Goal: Information Seeking & Learning: Learn about a topic

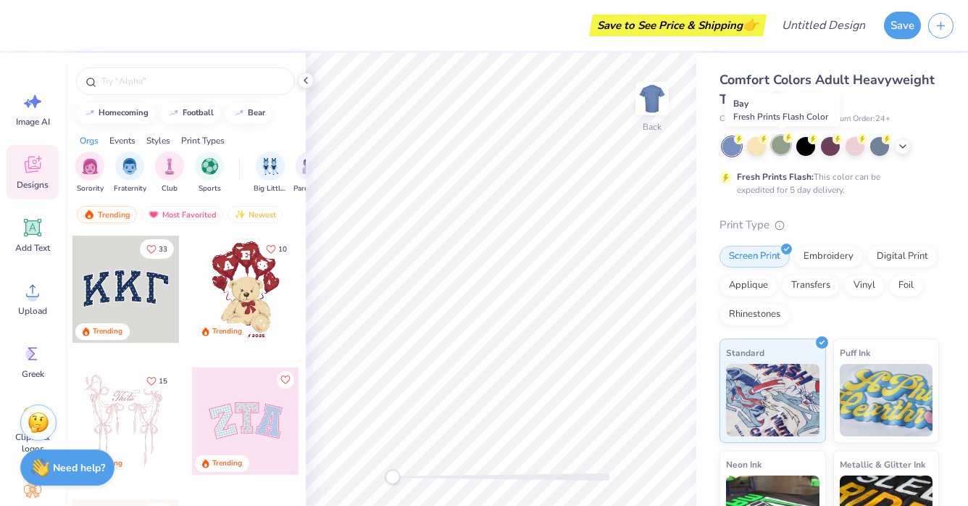
click at [779, 142] on div at bounding box center [781, 145] width 19 height 19
click at [904, 148] on icon at bounding box center [903, 145] width 12 height 12
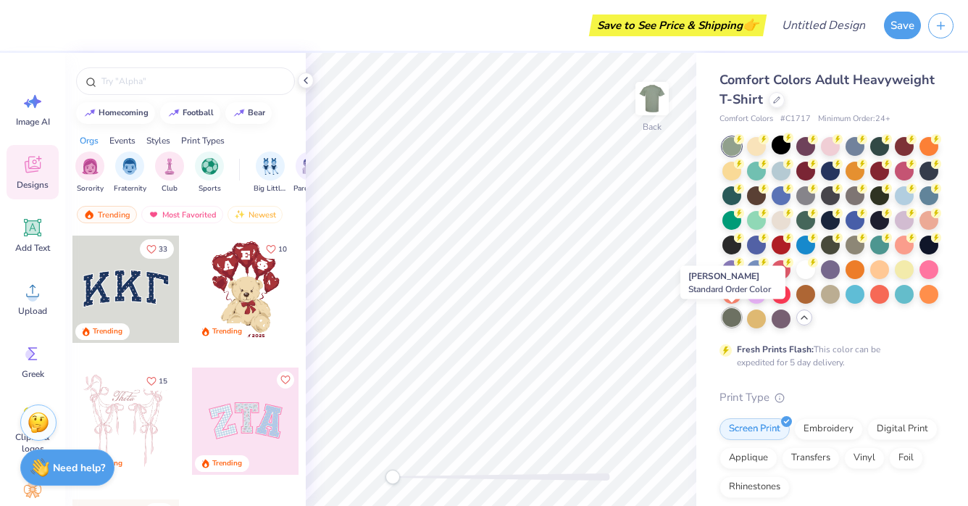
click at [731, 320] on div at bounding box center [732, 317] width 19 height 19
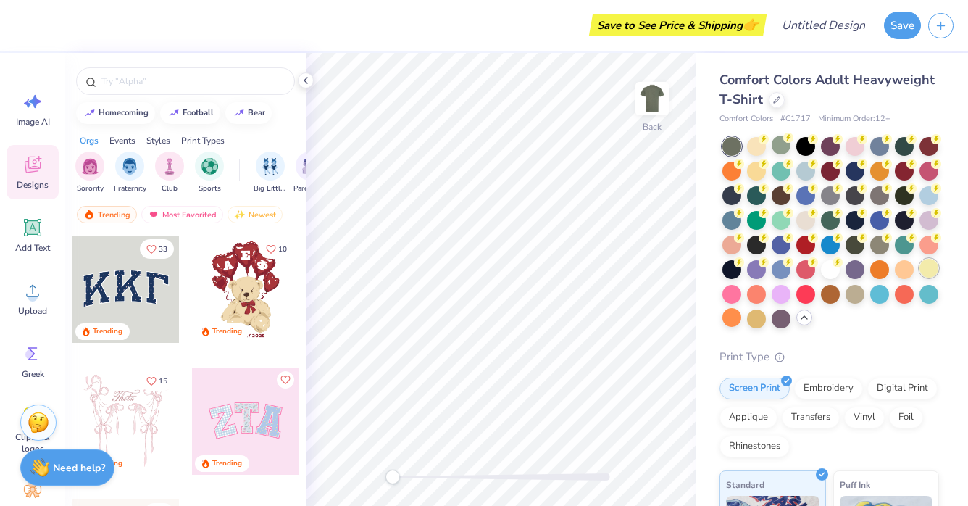
click at [938, 264] on div at bounding box center [929, 268] width 19 height 19
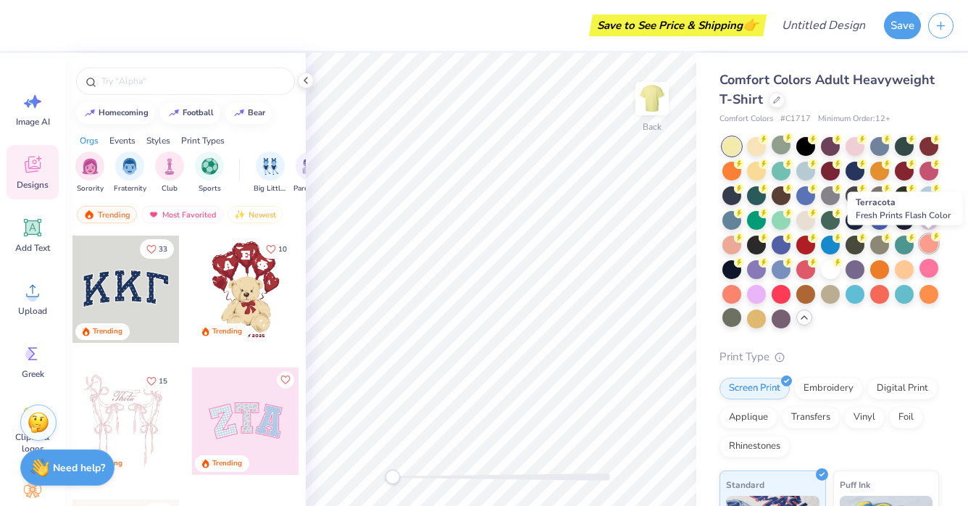
click at [930, 243] on div at bounding box center [929, 243] width 19 height 19
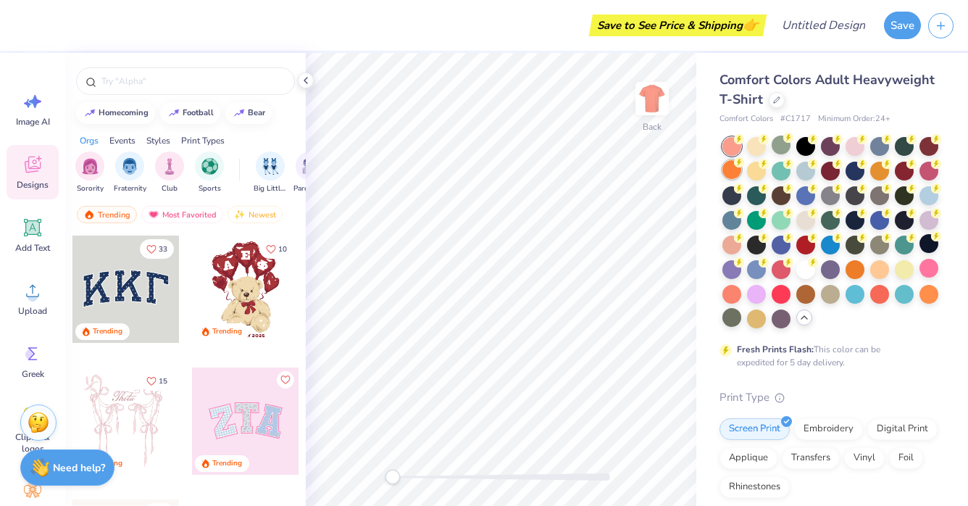
click at [729, 173] on div at bounding box center [732, 169] width 19 height 19
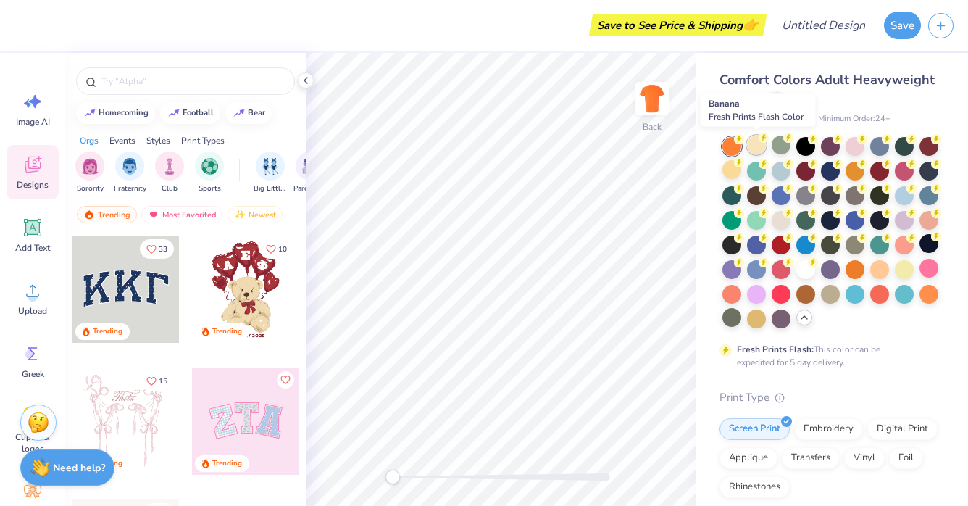
click at [755, 143] on div at bounding box center [756, 145] width 19 height 19
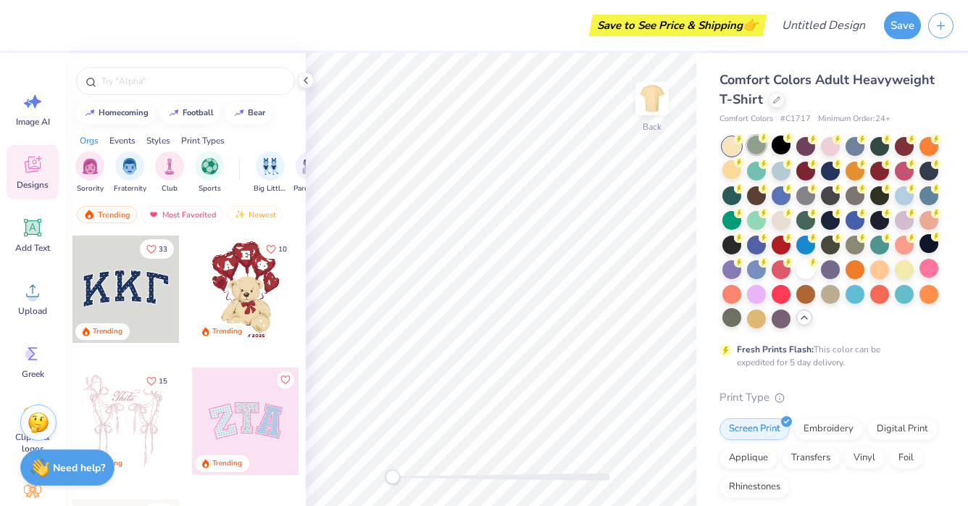
click at [763, 143] on div at bounding box center [756, 145] width 19 height 19
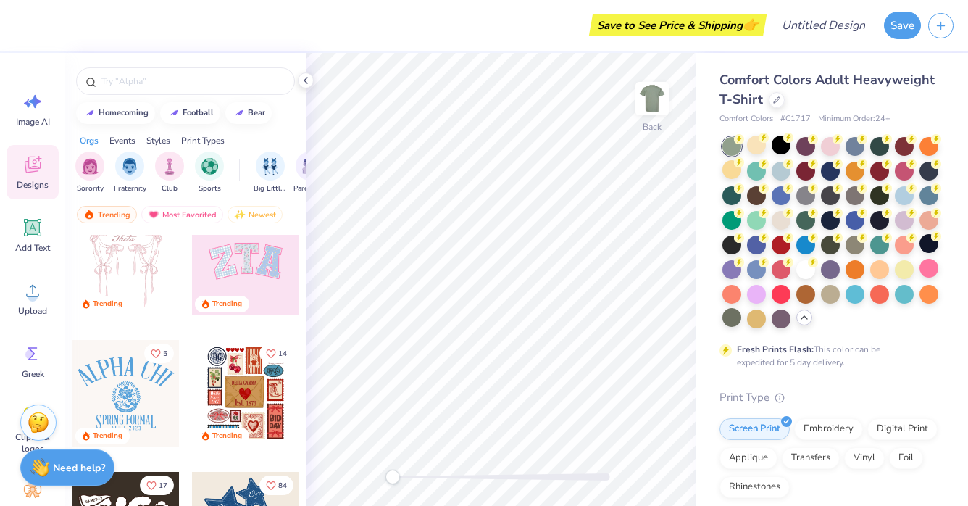
scroll to position [115, 0]
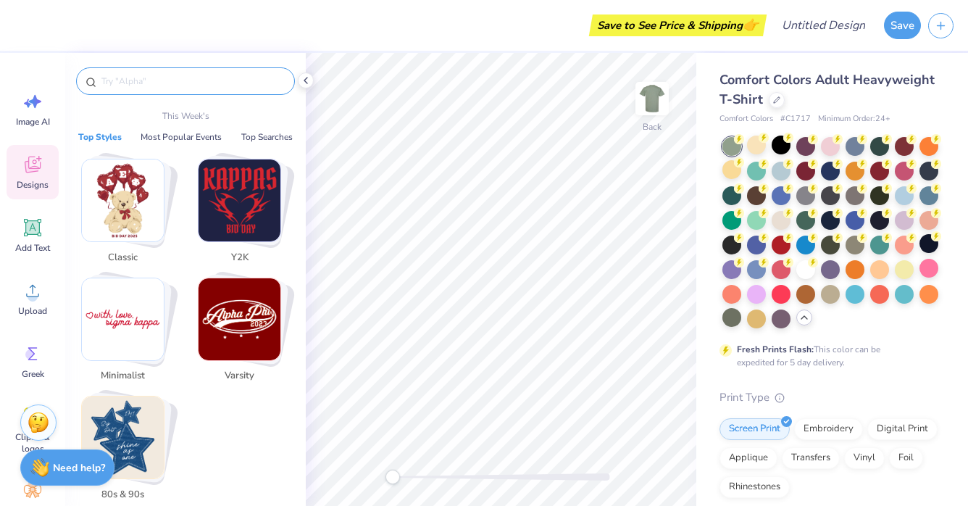
click at [164, 84] on input "text" at bounding box center [193, 81] width 186 height 14
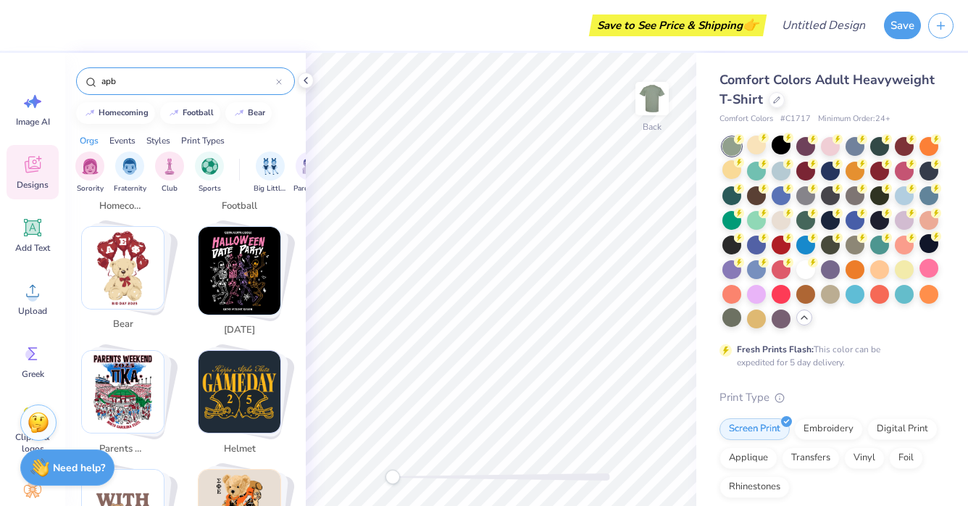
scroll to position [354, 0]
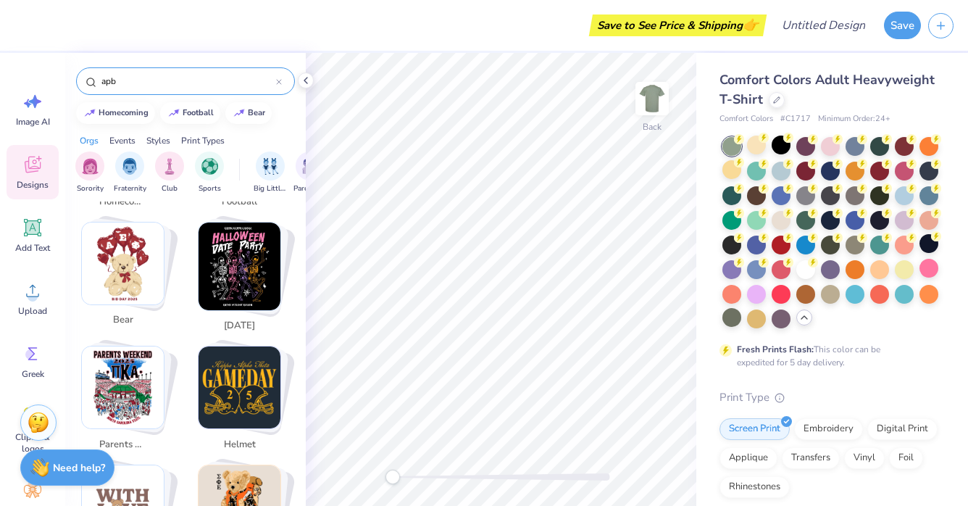
click at [104, 86] on input "apb" at bounding box center [188, 81] width 176 height 14
type input "apb"
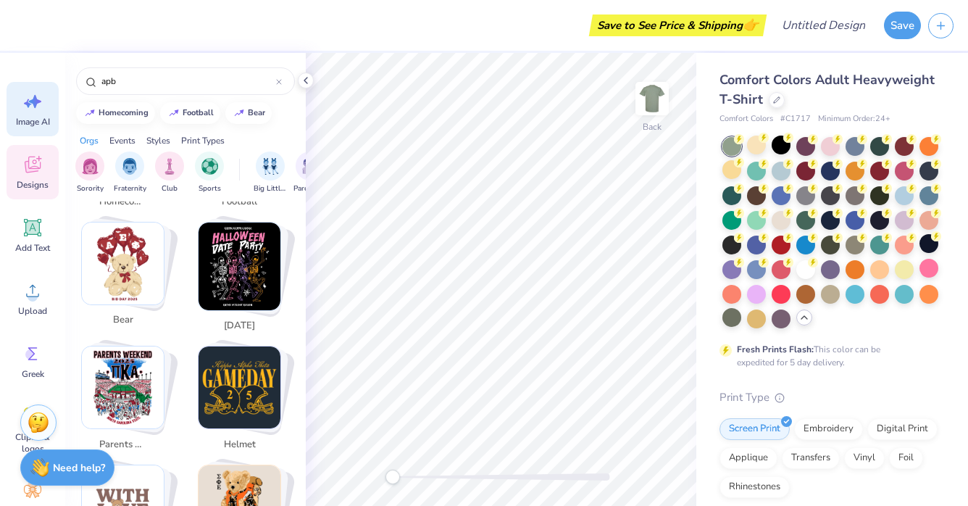
click at [39, 107] on icon at bounding box center [33, 102] width 22 height 22
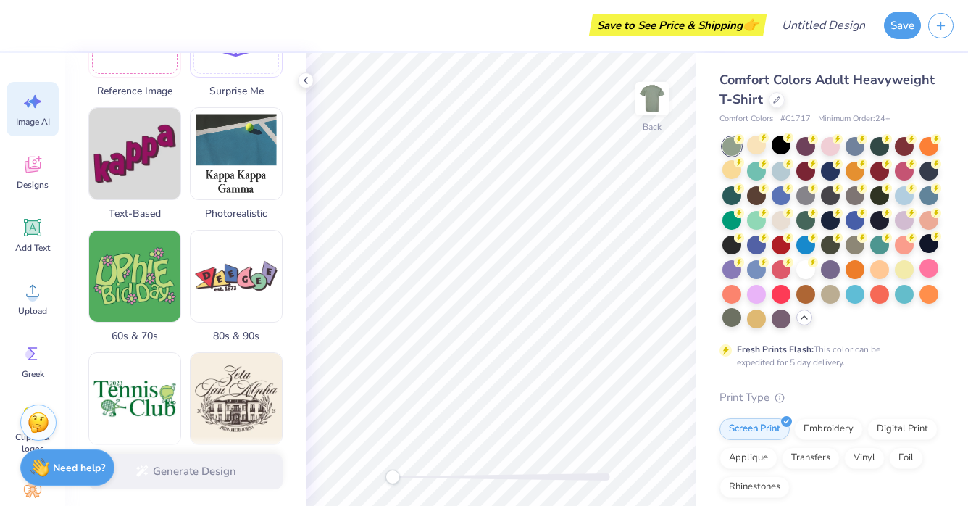
scroll to position [294, 0]
